Goal: Use online tool/utility: Utilize a website feature to perform a specific function

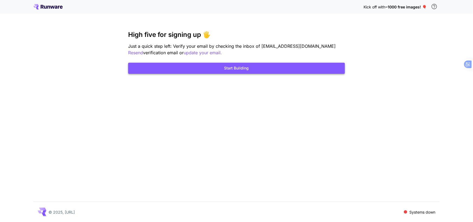
click at [232, 65] on button "Start Building" at bounding box center [236, 68] width 217 height 11
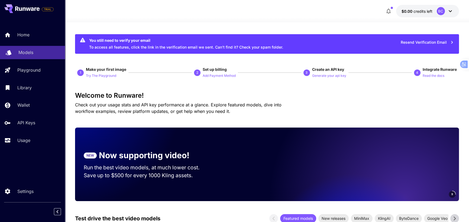
click at [22, 51] on p "Models" at bounding box center [25, 52] width 15 height 6
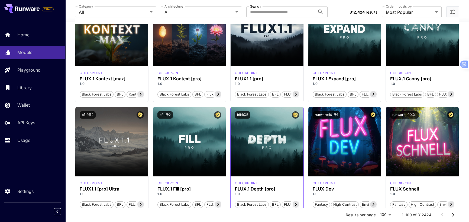
scroll to position [135, 0]
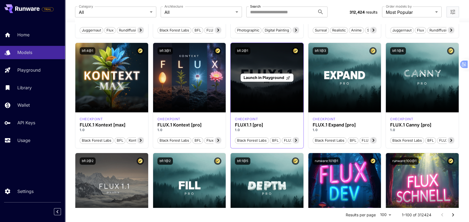
click at [264, 75] on span "Launch in Playground" at bounding box center [263, 77] width 41 height 5
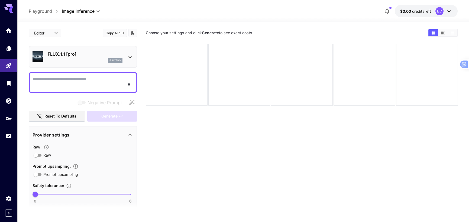
click at [66, 80] on textarea "Negative Prompt" at bounding box center [82, 82] width 101 height 13
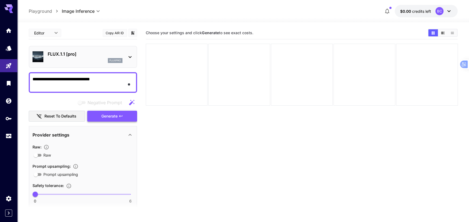
type textarea "**********"
click at [123, 113] on button "Generate" at bounding box center [112, 115] width 50 height 11
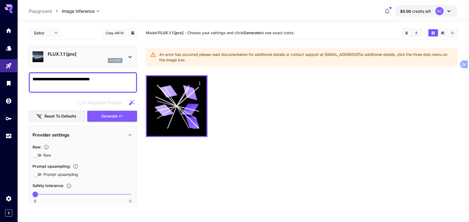
click at [308, 113] on div at bounding box center [302, 106] width 312 height 62
click at [7, 47] on icon "Models" at bounding box center [9, 46] width 6 height 6
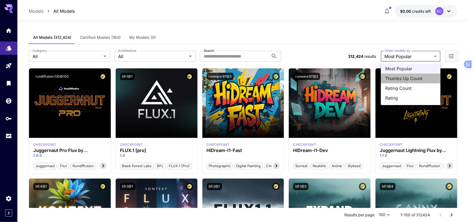
click at [416, 80] on span "Thumbs Up Count" at bounding box center [410, 78] width 51 height 6
type input "**********"
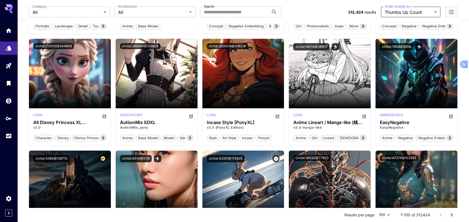
scroll to position [352, 0]
